Goal: Task Accomplishment & Management: Use online tool/utility

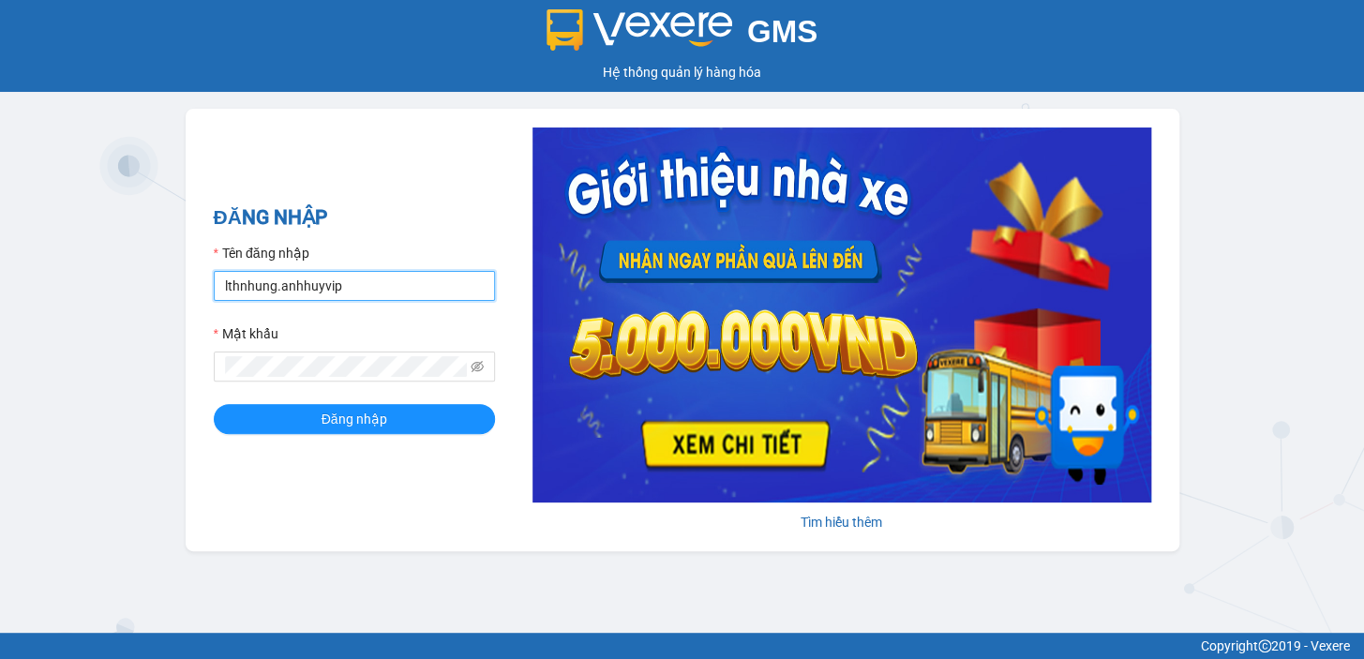
click at [356, 288] on input "lthnhung.anhhuyvip" at bounding box center [354, 286] width 281 height 30
type input "viet.anhhuyhp"
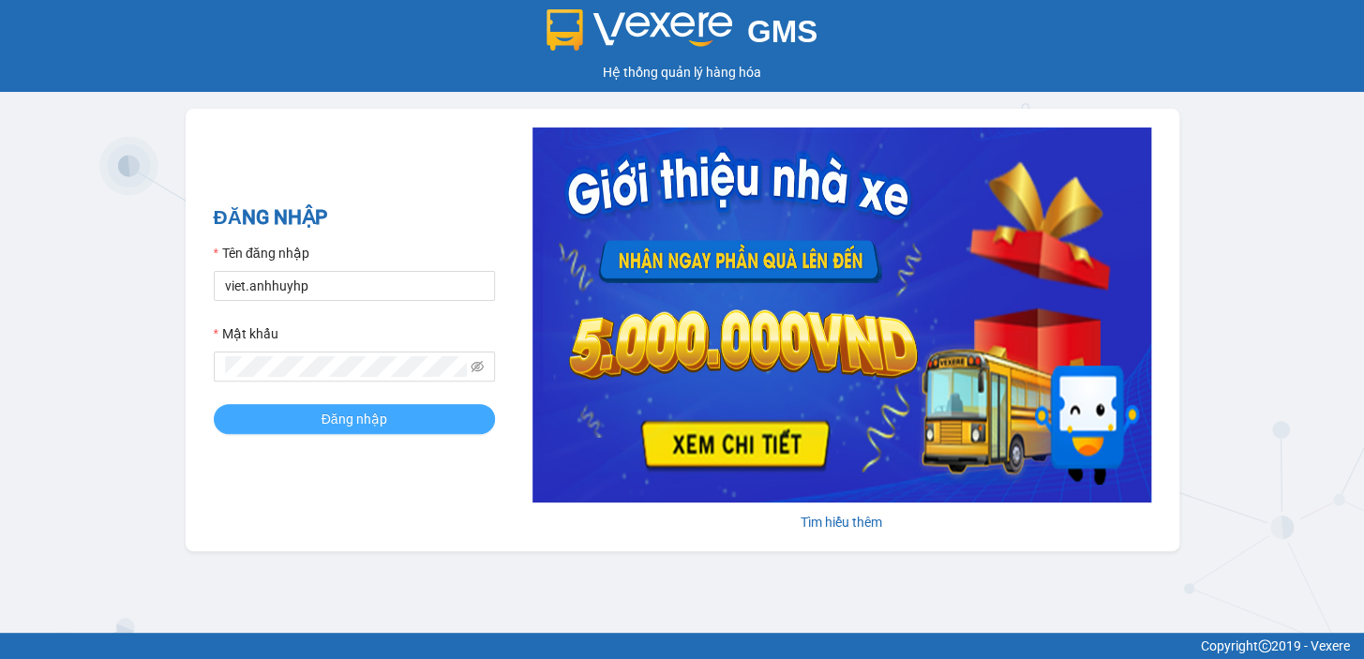
click at [322, 412] on span "Đăng nhập" at bounding box center [355, 419] width 66 height 21
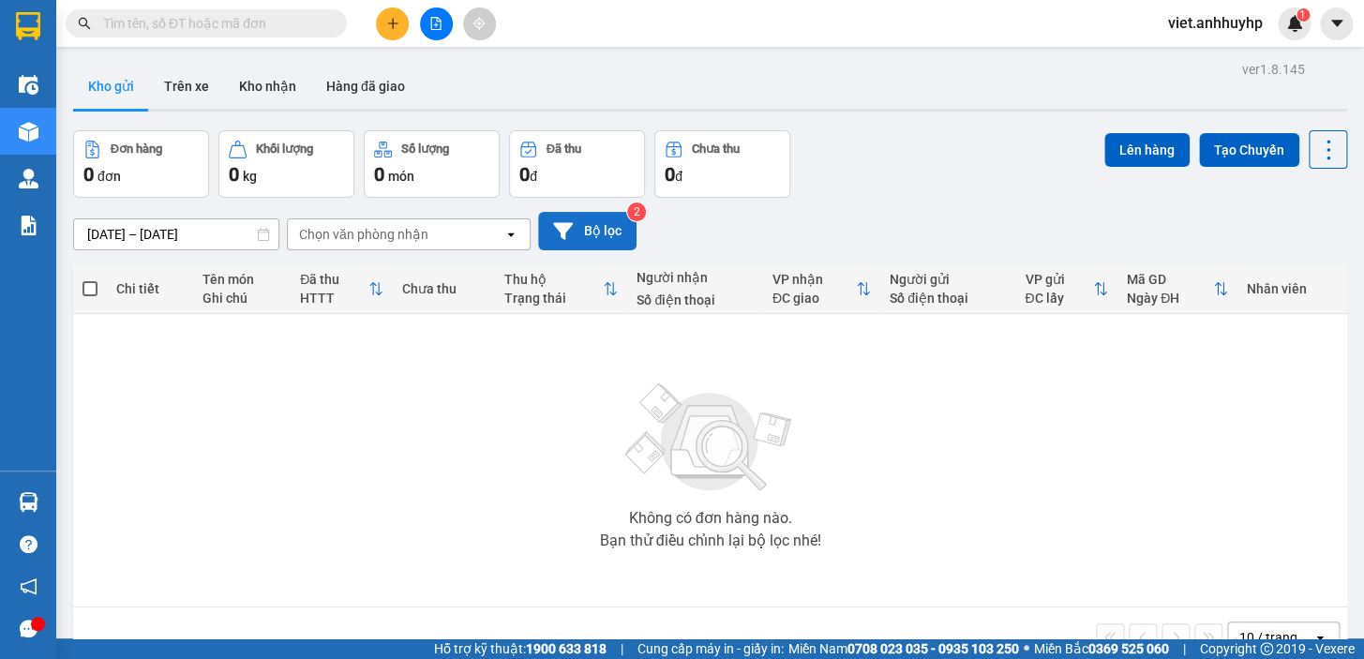
click at [578, 224] on button "Bộ lọc" at bounding box center [587, 231] width 98 height 38
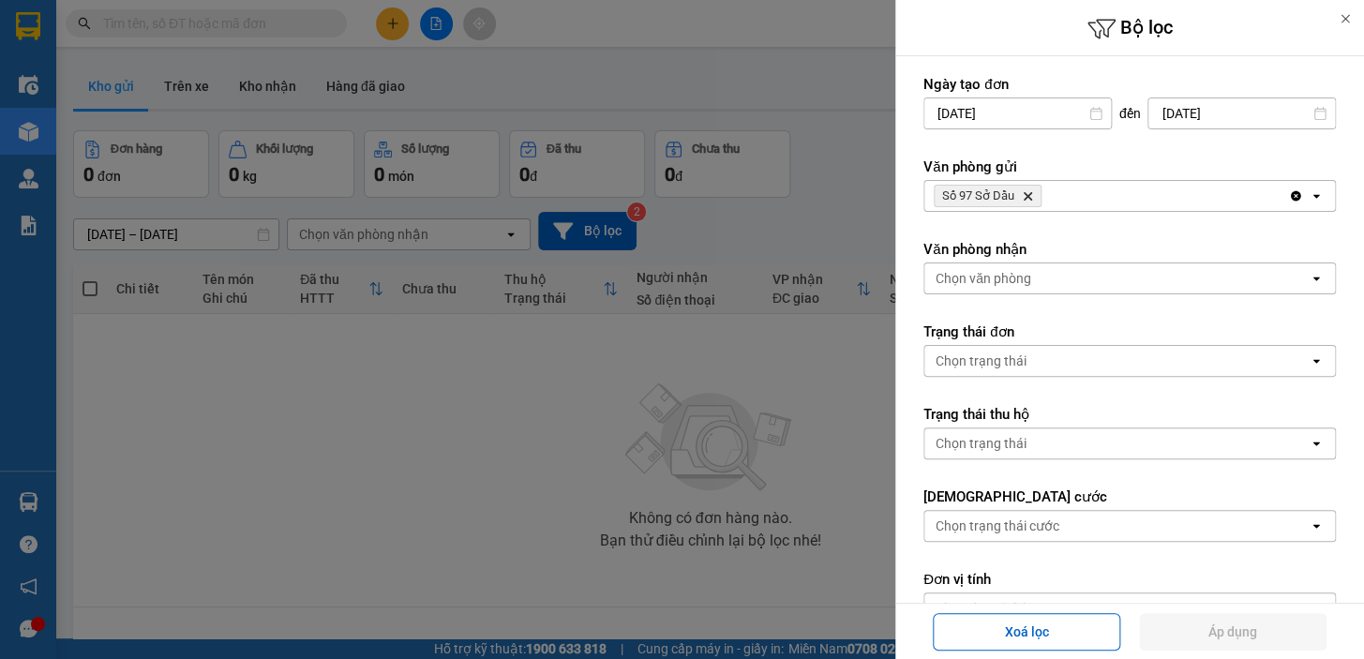
click at [411, 449] on div at bounding box center [682, 329] width 1364 height 659
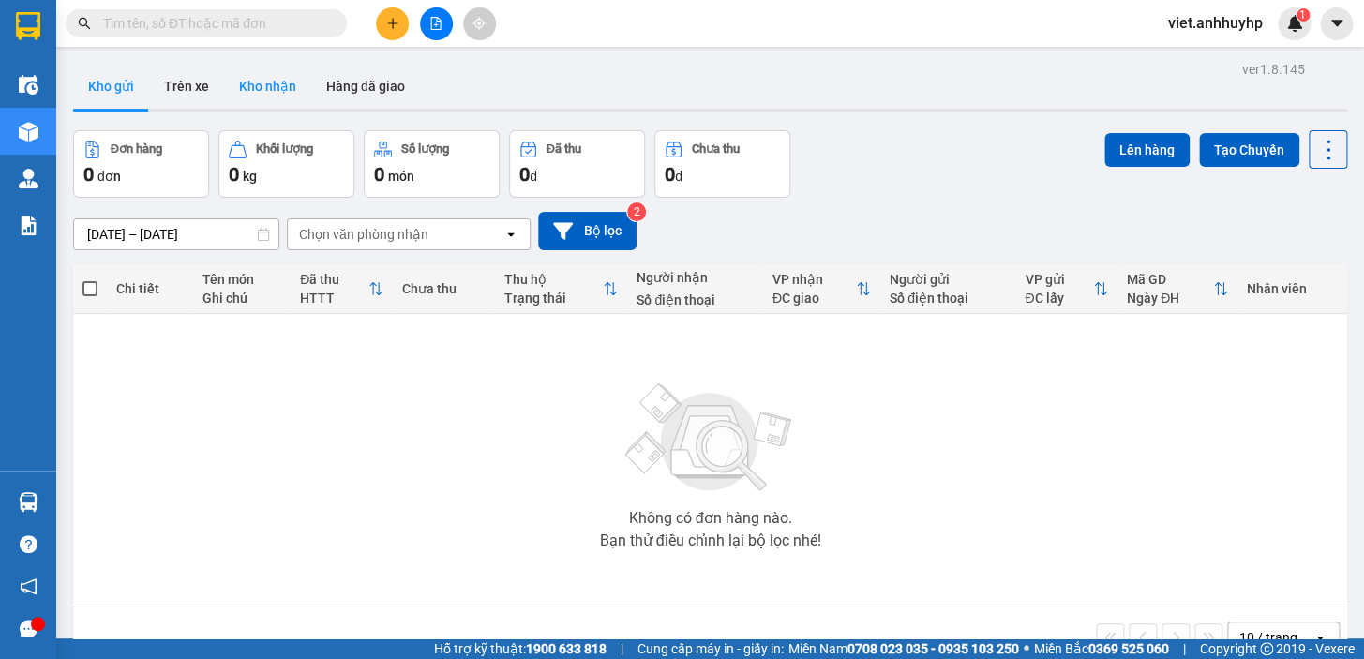
click at [256, 96] on button "Kho nhận" at bounding box center [267, 86] width 87 height 45
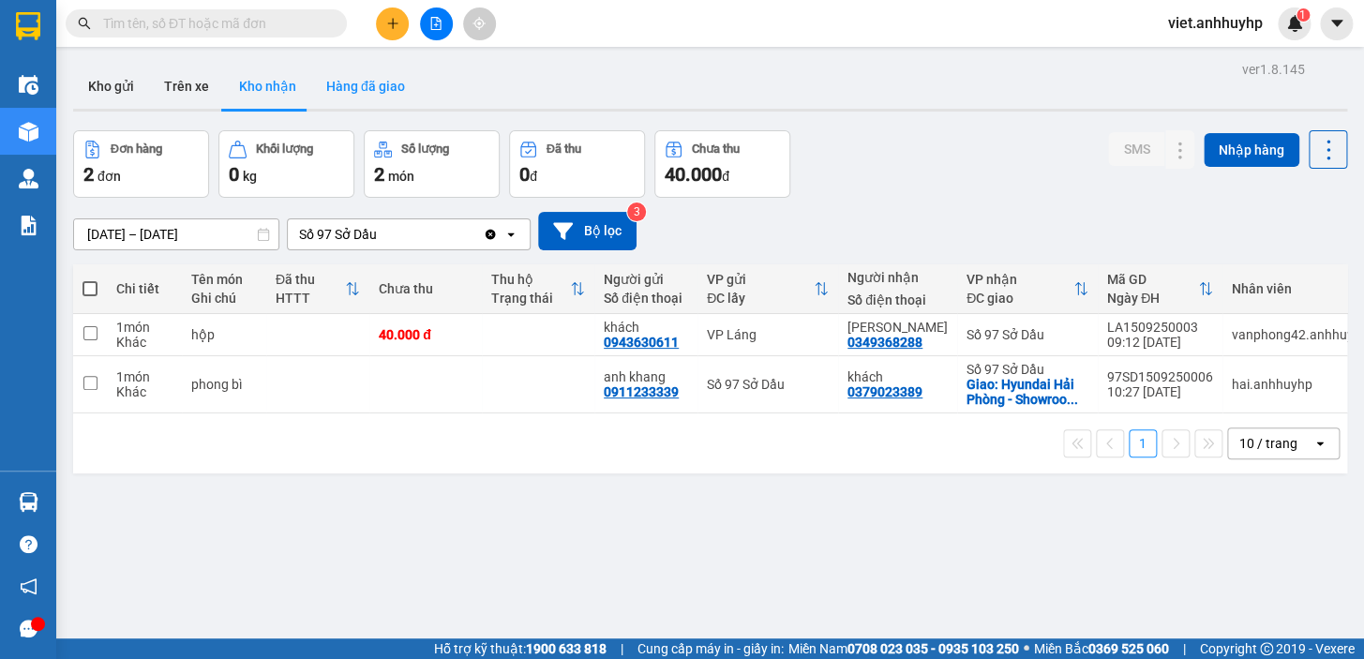
click at [348, 98] on button "Hàng đã giao" at bounding box center [365, 86] width 109 height 45
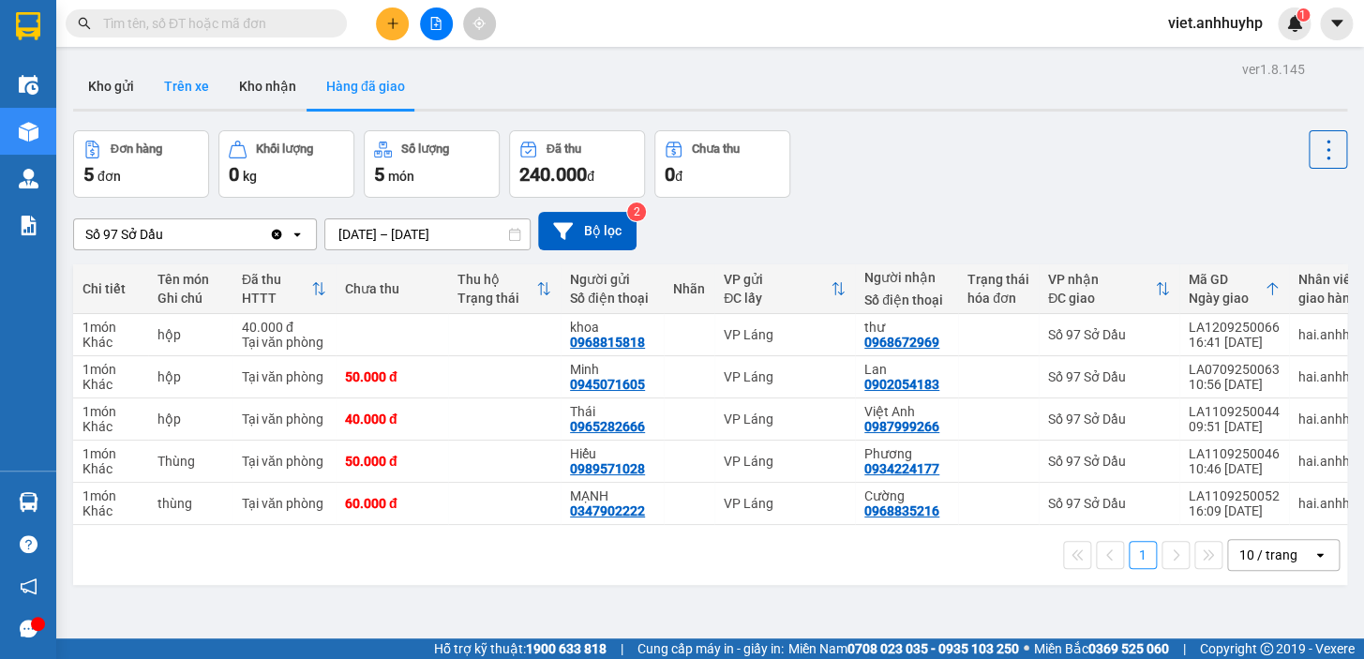
click at [153, 82] on button "Trên xe" at bounding box center [186, 86] width 75 height 45
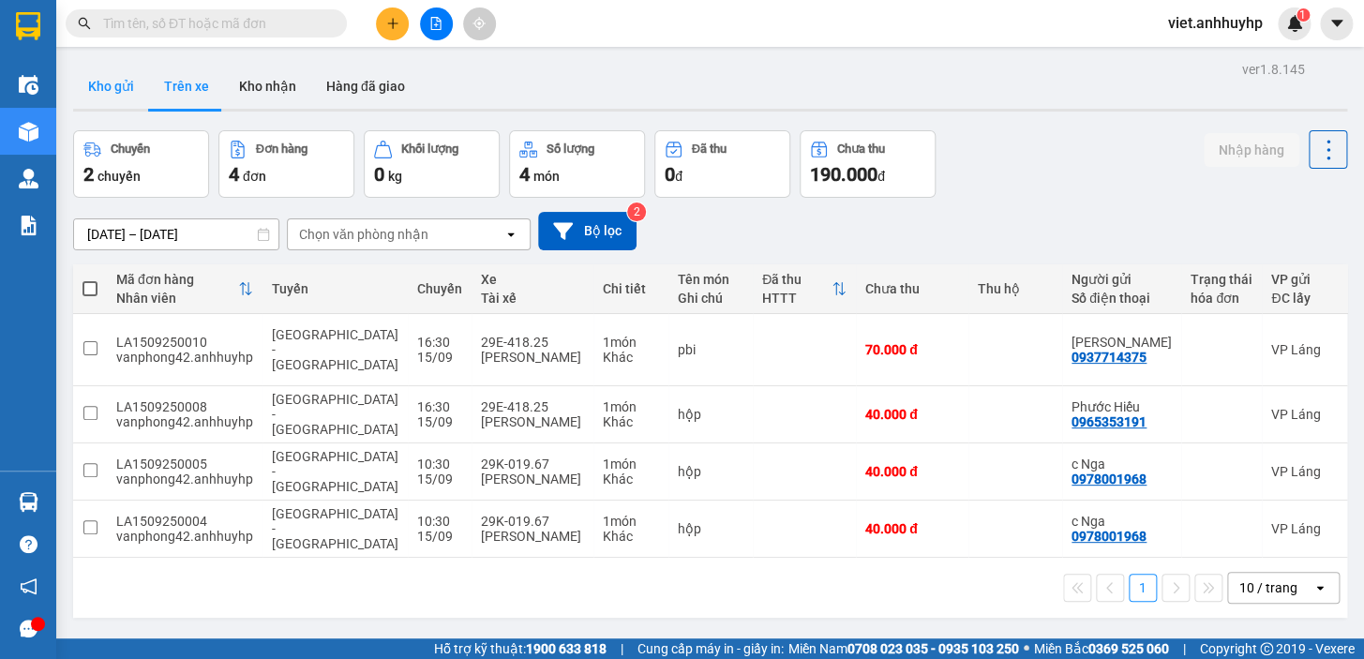
click at [128, 85] on button "Kho gửi" at bounding box center [111, 86] width 76 height 45
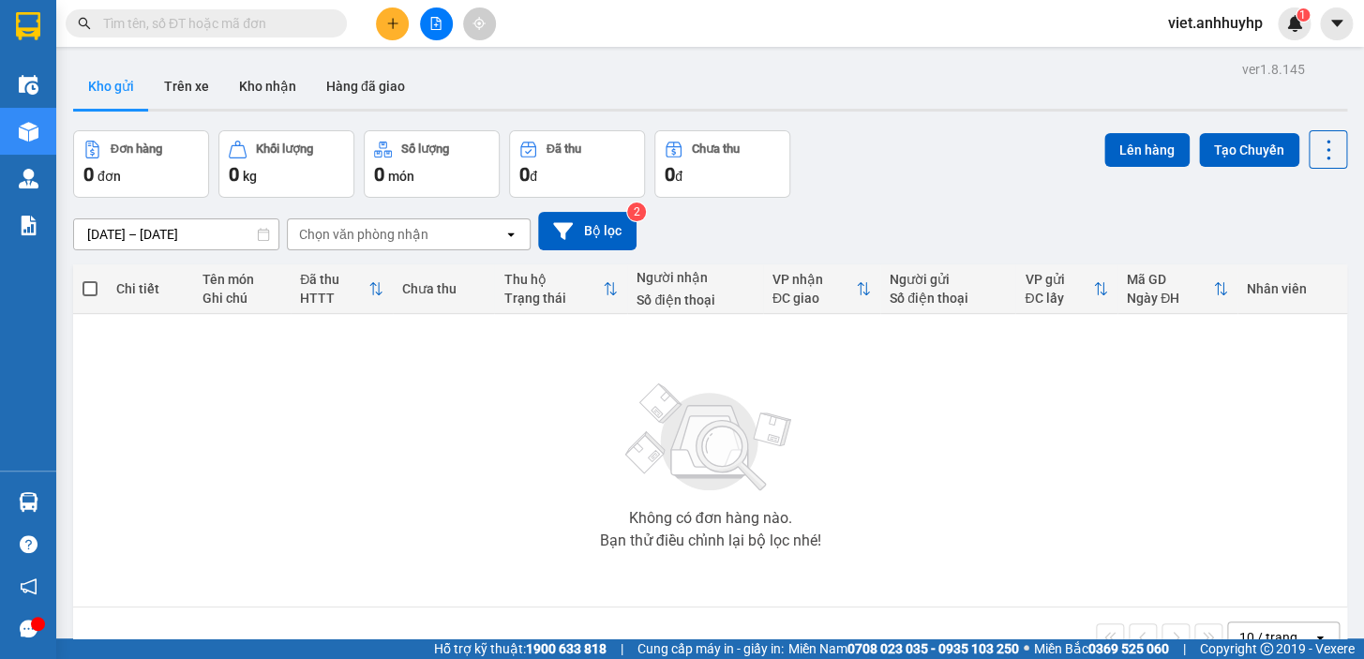
click at [379, 236] on div "Chọn văn phòng nhận" at bounding box center [363, 234] width 129 height 19
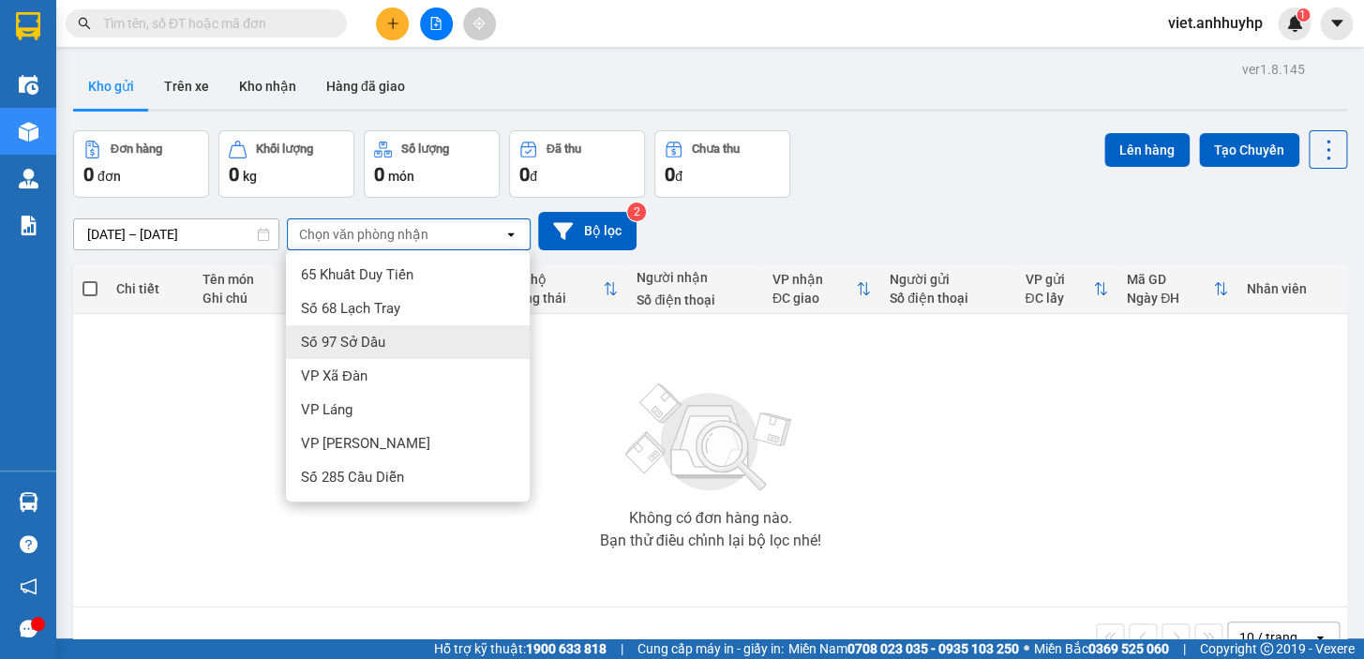
click at [370, 352] on div "Số 97 Sở Dầu" at bounding box center [408, 342] width 244 height 34
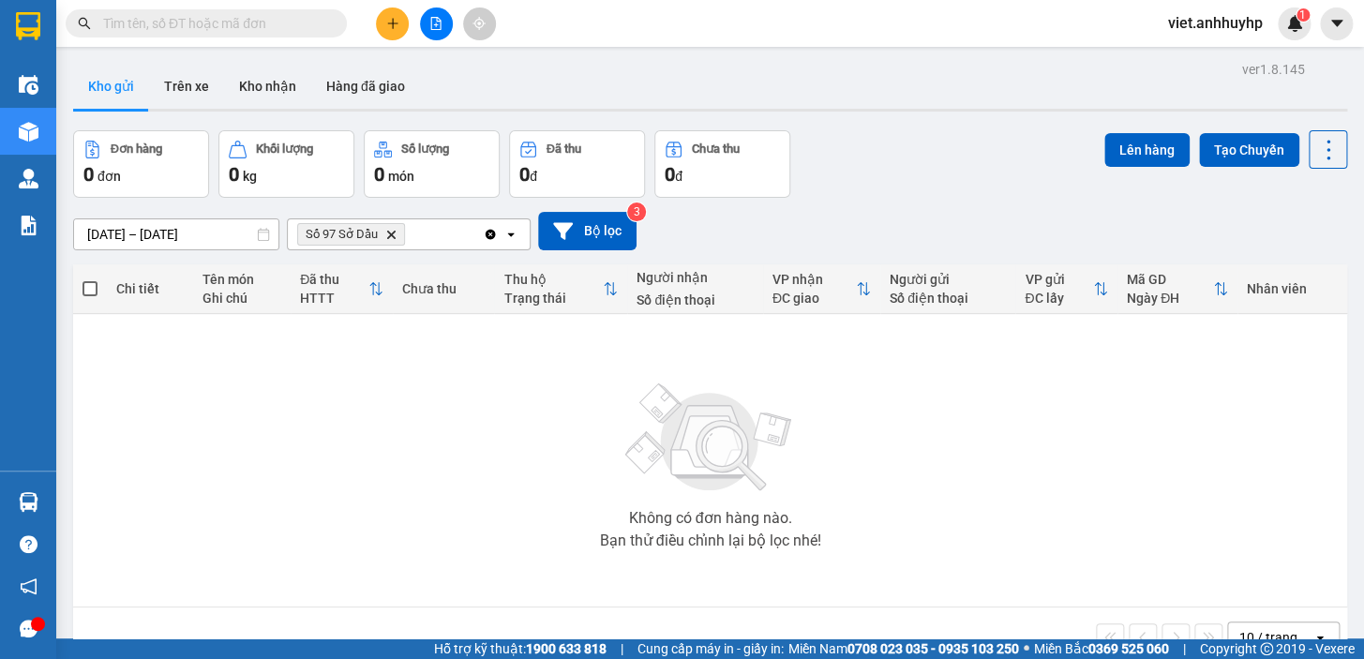
click at [483, 234] on icon "Clear all" at bounding box center [490, 234] width 15 height 15
